Goal: Task Accomplishment & Management: Manage account settings

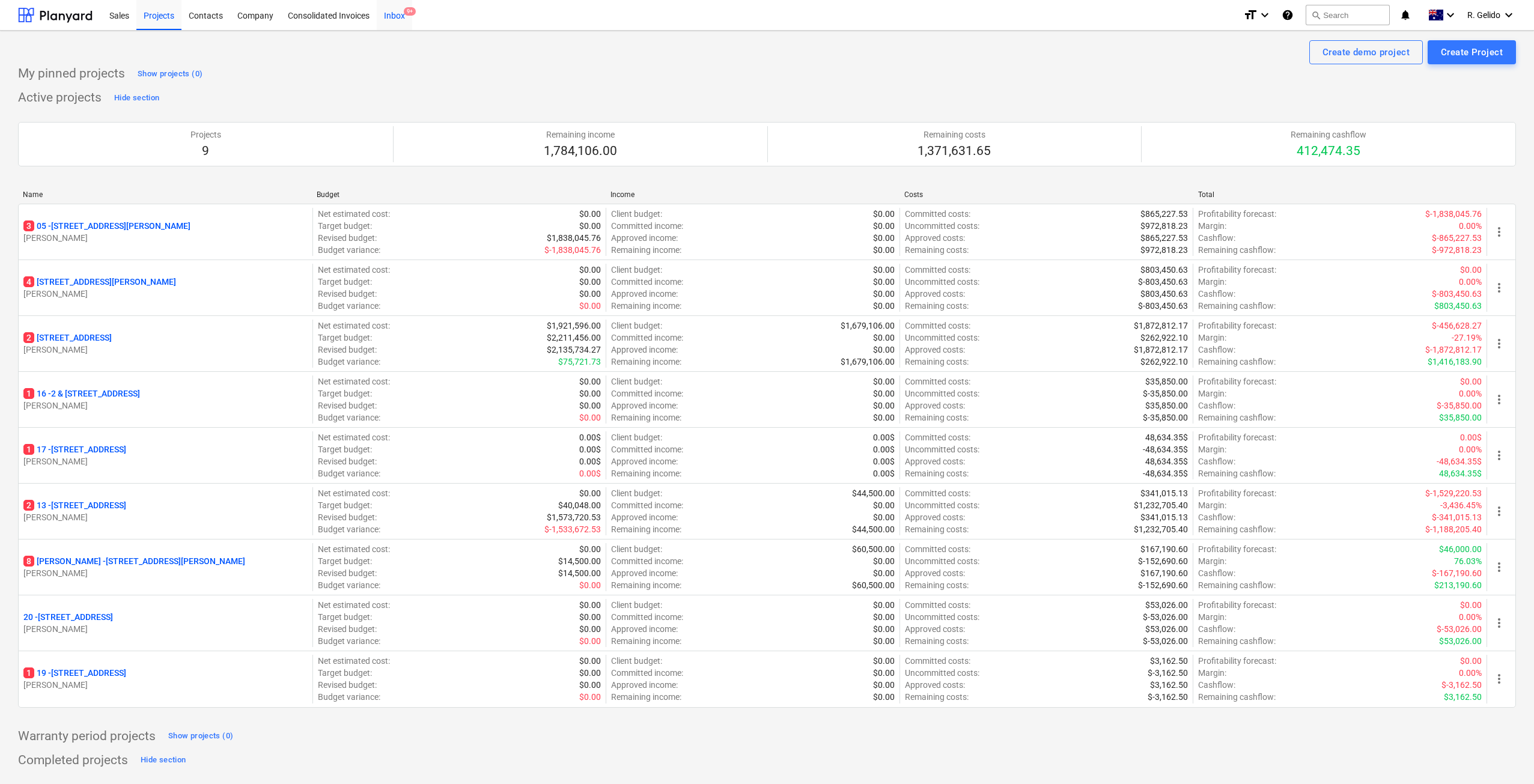
click at [387, 12] on div "Inbox 9+" at bounding box center [395, 15] width 36 height 31
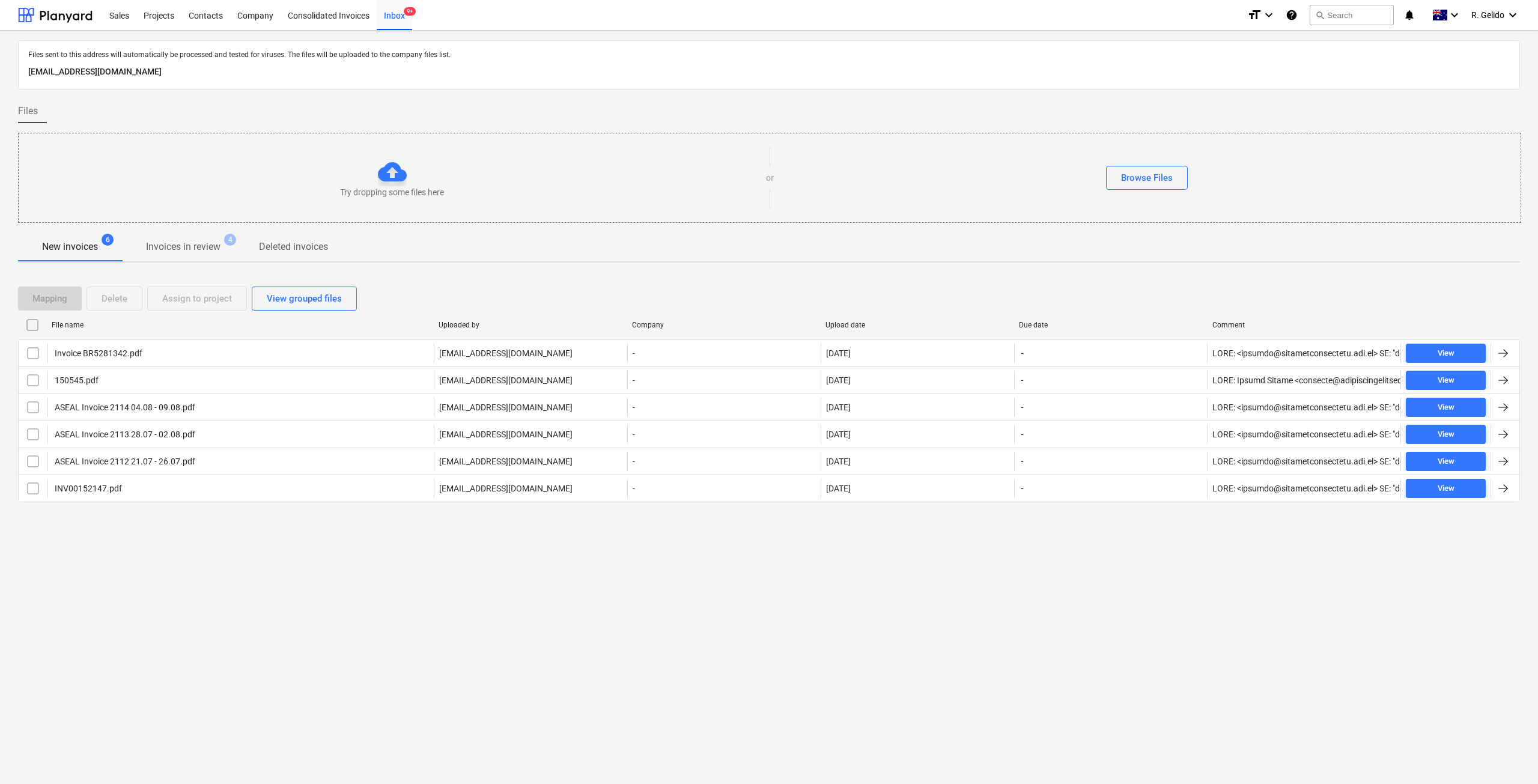
click at [233, 567] on div "Files sent to this address will automatically be processed and tested for virus…" at bounding box center [769, 407] width 1538 height 753
click at [441, 567] on div "Files sent to this address will automatically be processed and tested for virus…" at bounding box center [769, 407] width 1538 height 753
click at [715, 567] on div "Files sent to this address will automatically be processed and tested for virus…" at bounding box center [769, 407] width 1538 height 753
click at [918, 567] on div "Files sent to this address will automatically be processed and tested for virus…" at bounding box center [769, 407] width 1538 height 753
click at [820, 567] on div "Files sent to this address will automatically be processed and tested for virus…" at bounding box center [769, 407] width 1538 height 753
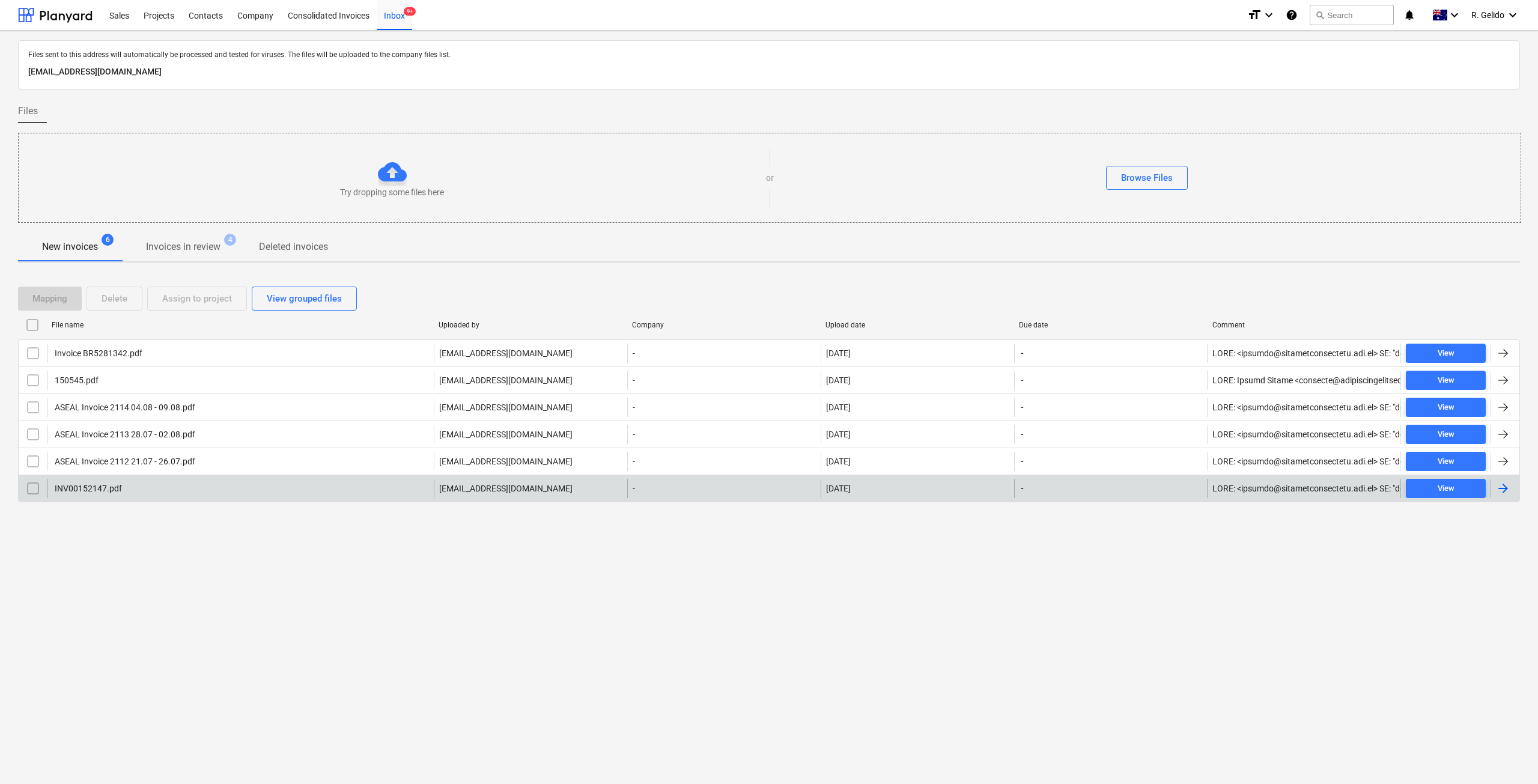
drag, startPoint x: 445, startPoint y: 535, endPoint x: 442, endPoint y: 496, distance: 39.1
click at [445, 535] on div "Files sent to this address will automatically be processed and tested for virus…" at bounding box center [769, 407] width 1538 height 753
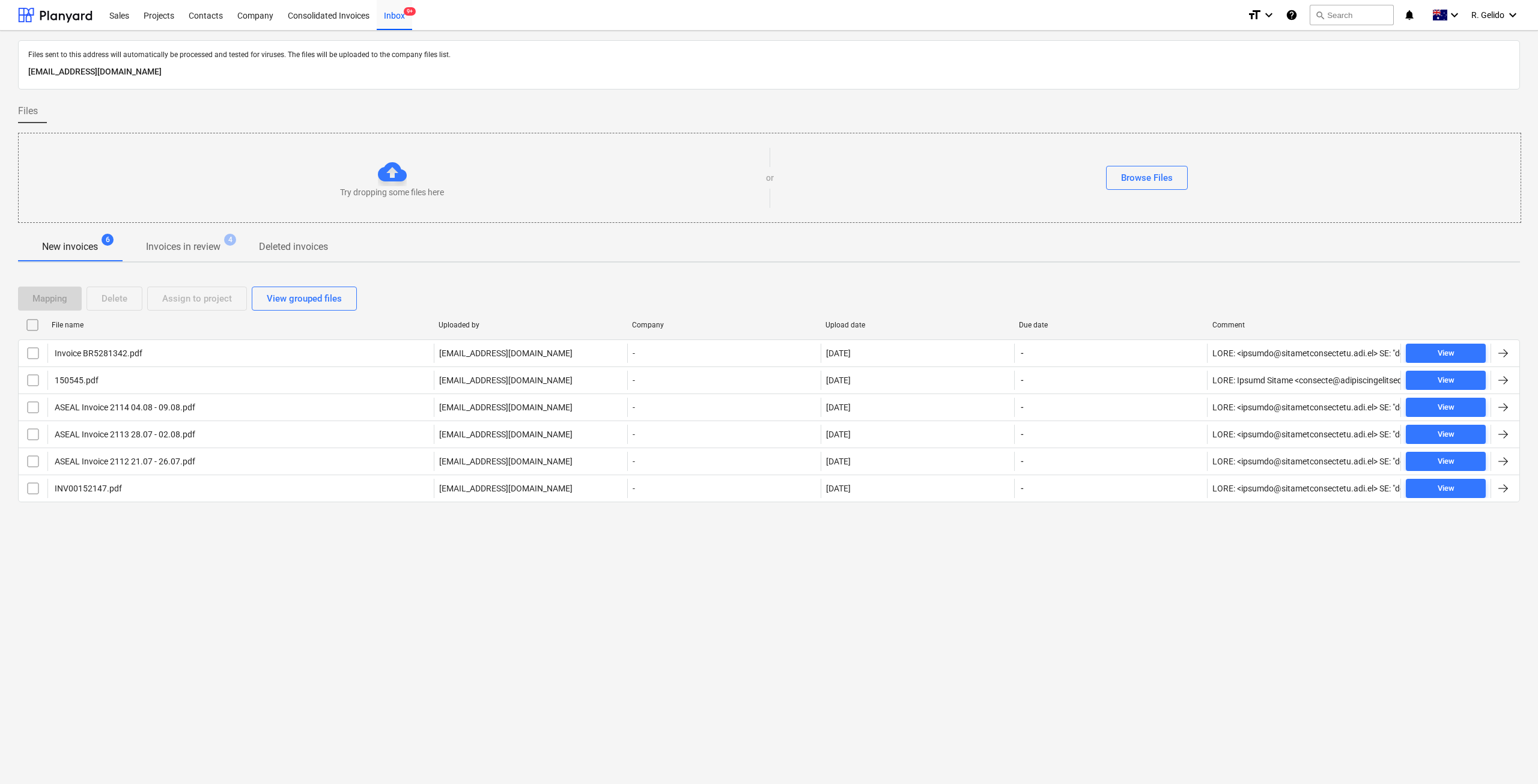
click at [737, 556] on div "Files sent to this address will automatically be processed and tested for virus…" at bounding box center [769, 407] width 1538 height 753
drag, startPoint x: 441, startPoint y: 642, endPoint x: 748, endPoint y: 714, distance: 315.3
click at [442, 567] on div "Files sent to this address will automatically be processed and tested for virus…" at bounding box center [769, 407] width 1538 height 753
click at [443, 567] on div "Files sent to this address will automatically be processed and tested for virus…" at bounding box center [769, 407] width 1538 height 753
